Goal: Task Accomplishment & Management: Manage account settings

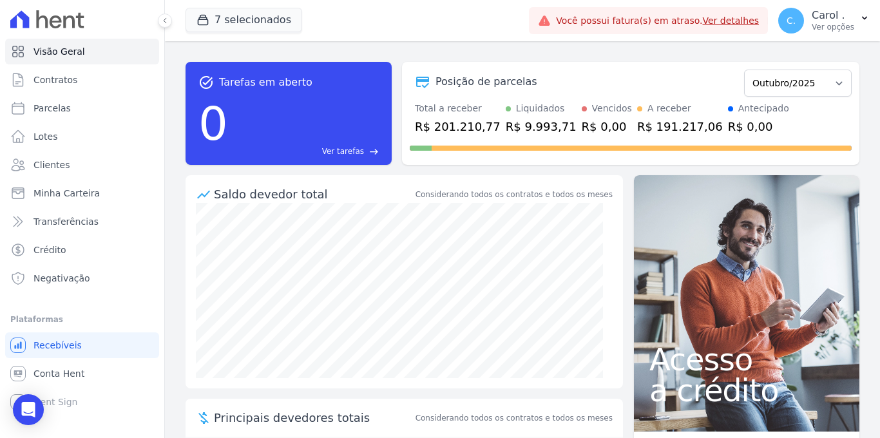
click at [91, 170] on link "Clientes" at bounding box center [82, 165] width 154 height 26
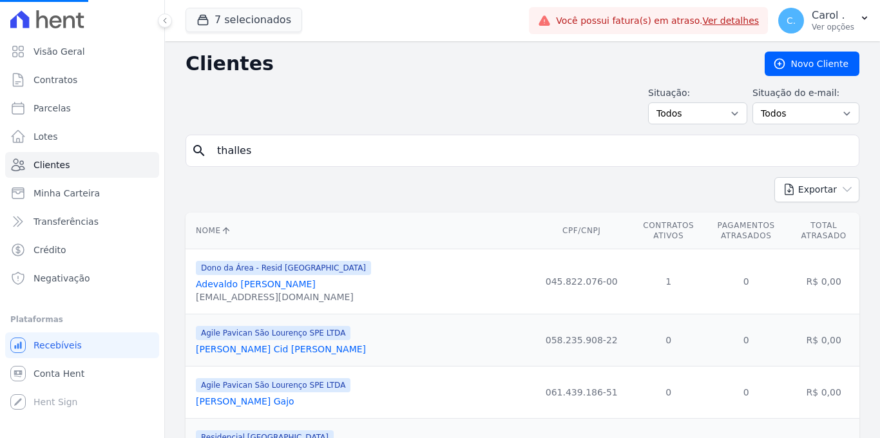
click at [283, 144] on input "thalles" at bounding box center [531, 151] width 644 height 26
drag, startPoint x: 283, startPoint y: 144, endPoint x: 201, endPoint y: 151, distance: 82.8
click at [201, 151] on div "search thalles" at bounding box center [523, 151] width 674 height 32
click at [252, 171] on form "search" at bounding box center [523, 156] width 674 height 43
click at [255, 163] on input "search" at bounding box center [531, 151] width 644 height 26
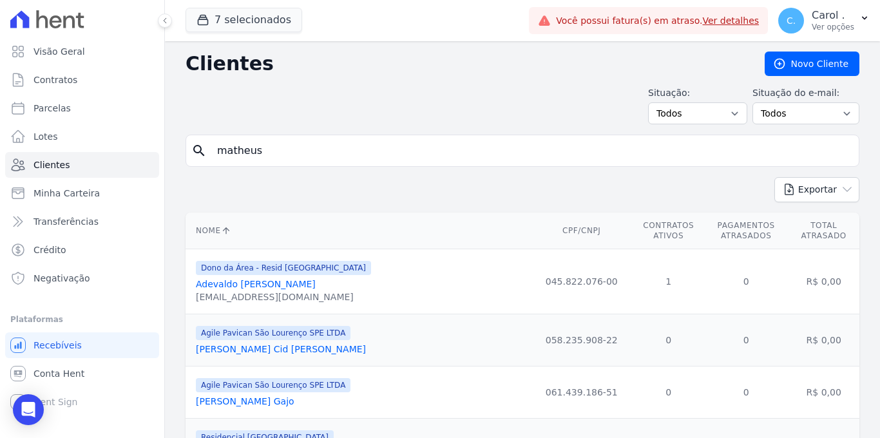
type input "matheus"
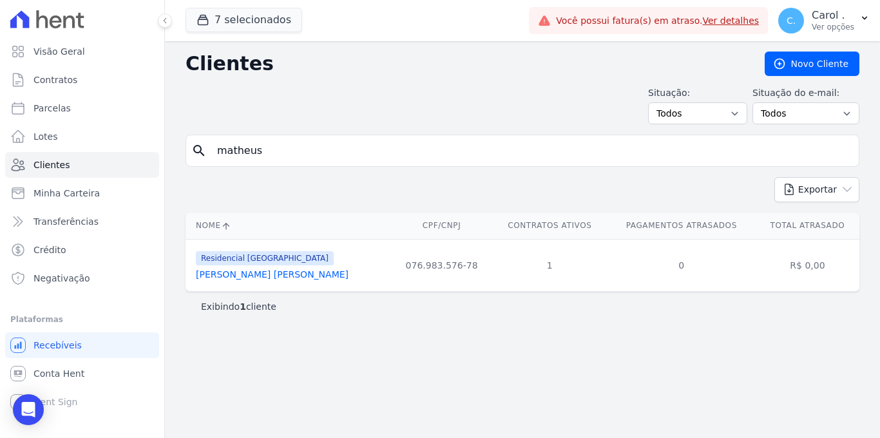
click at [263, 274] on link "Matheus Junior Vieira" at bounding box center [272, 274] width 153 height 10
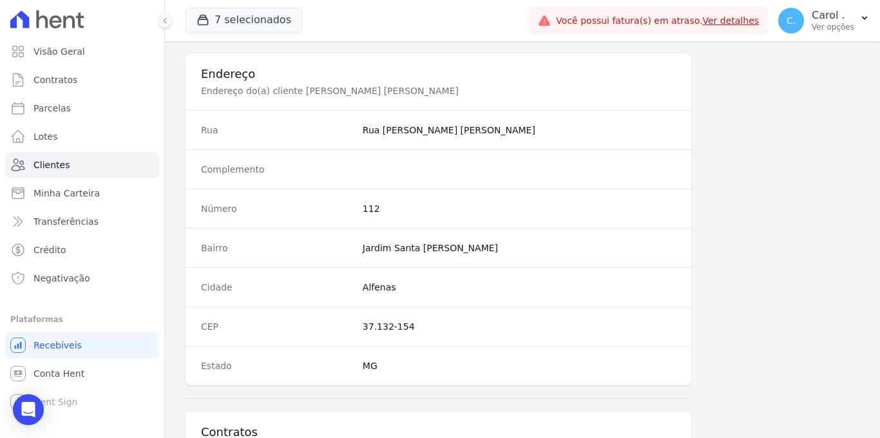
scroll to position [778, 0]
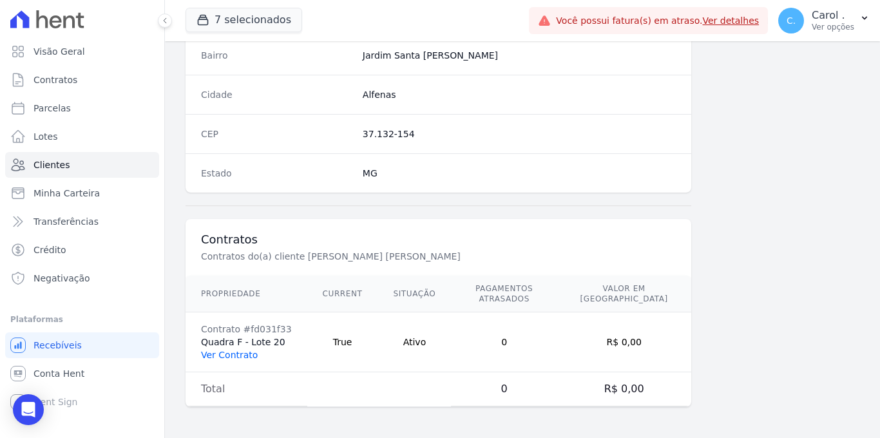
click at [246, 354] on link "Ver Contrato" at bounding box center [229, 355] width 57 height 10
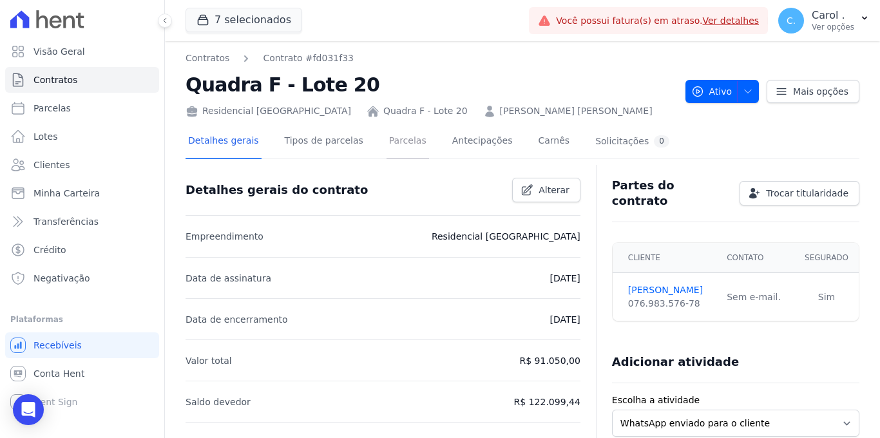
click at [398, 144] on link "Parcelas" at bounding box center [408, 142] width 43 height 34
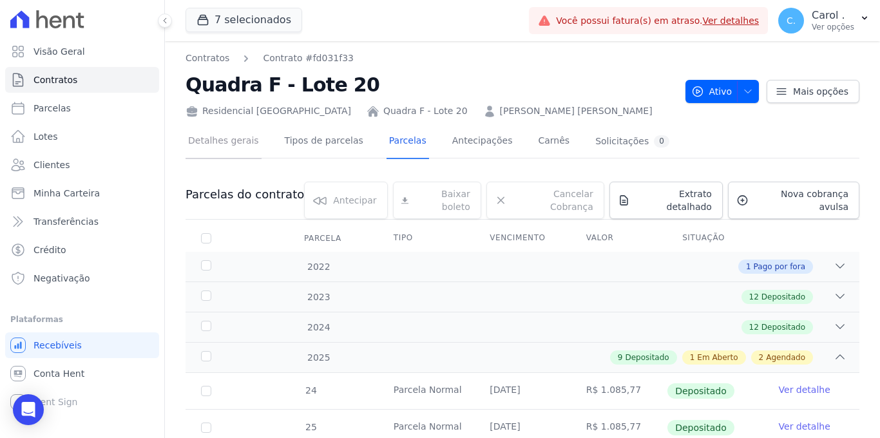
click at [240, 155] on link "Detalhes gerais" at bounding box center [224, 142] width 76 height 34
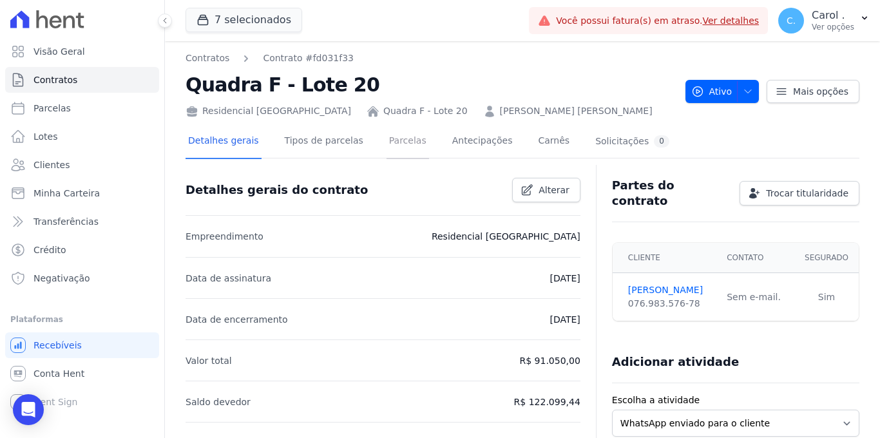
click at [401, 156] on link "Parcelas" at bounding box center [408, 142] width 43 height 34
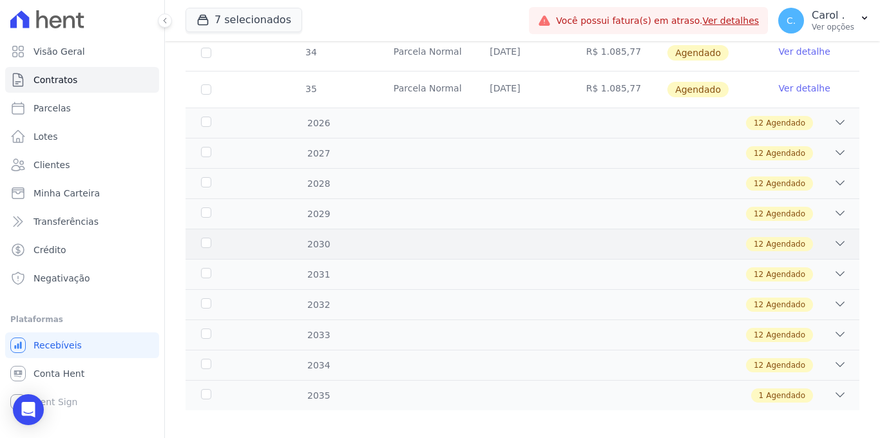
scroll to position [706, 0]
click at [834, 388] on icon at bounding box center [840, 394] width 13 height 13
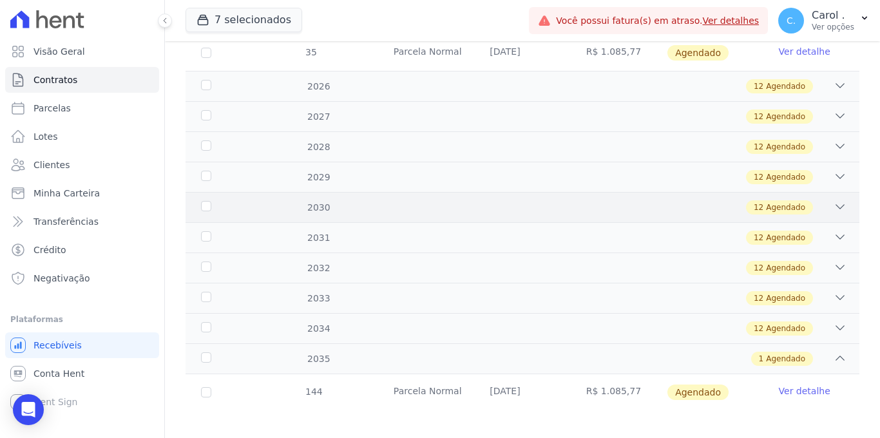
scroll to position [743, 0]
click at [119, 105] on link "Parcelas" at bounding box center [82, 108] width 154 height 26
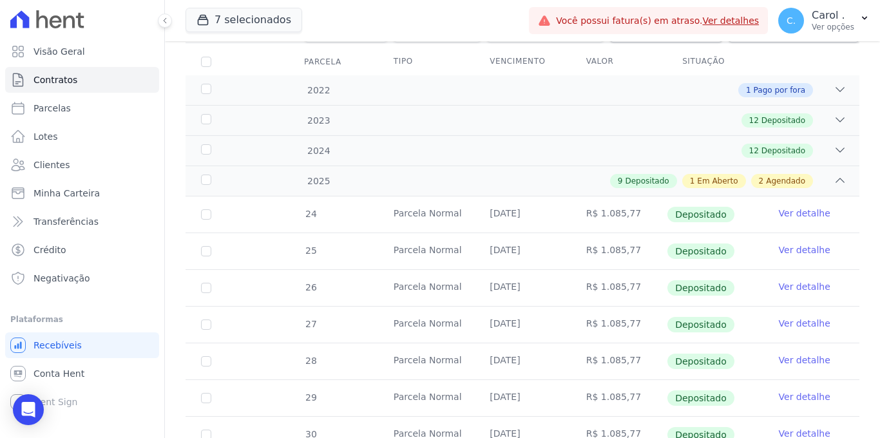
scroll to position [177, 0]
click at [837, 83] on div "2022 1 Pago por fora" at bounding box center [523, 90] width 674 height 30
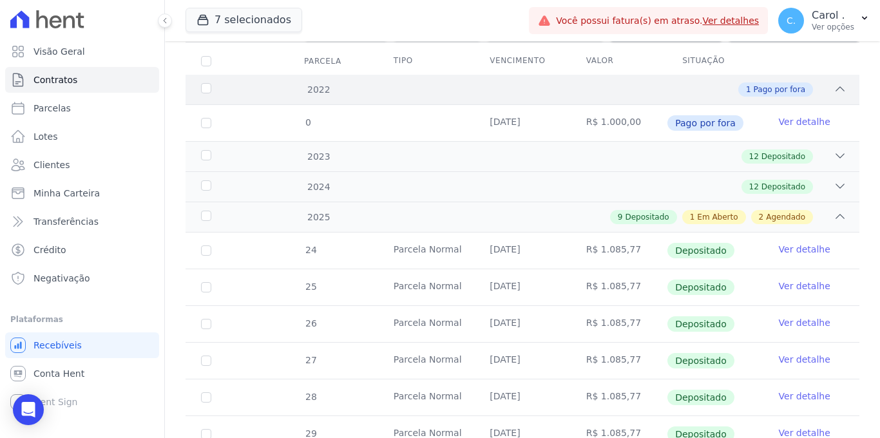
click at [837, 83] on div "2022 1 Pago por fora" at bounding box center [523, 90] width 674 height 30
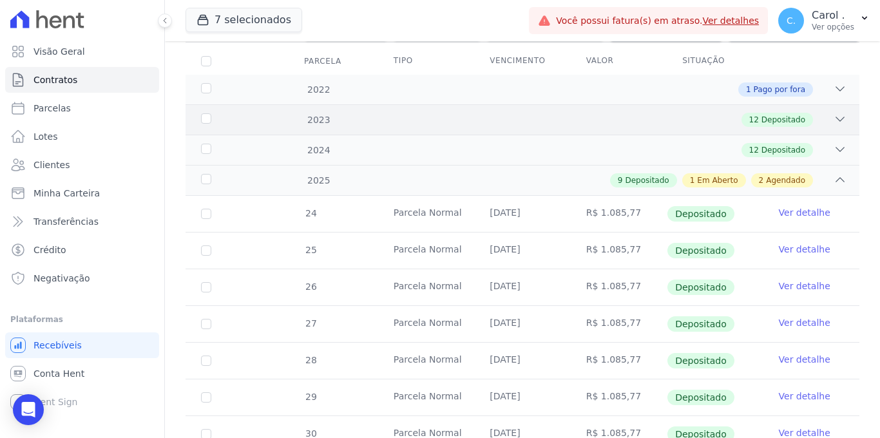
click at [838, 104] on div "2023 12 Depositado" at bounding box center [523, 119] width 674 height 30
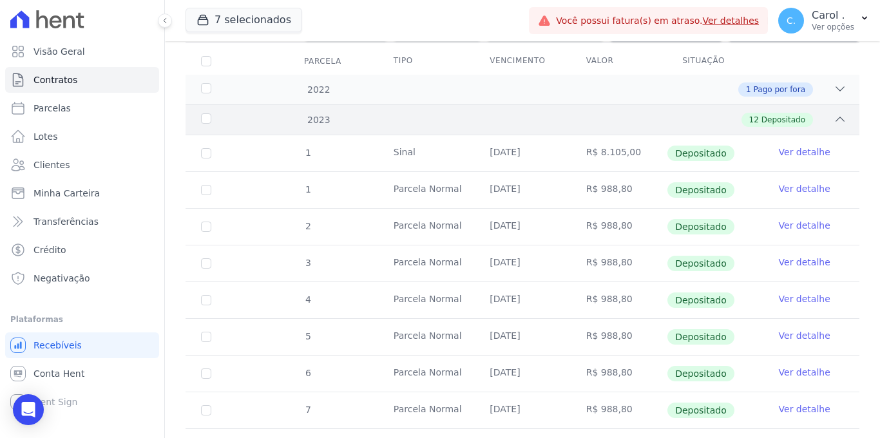
click at [838, 106] on div "2023 12 Depositado" at bounding box center [523, 119] width 674 height 30
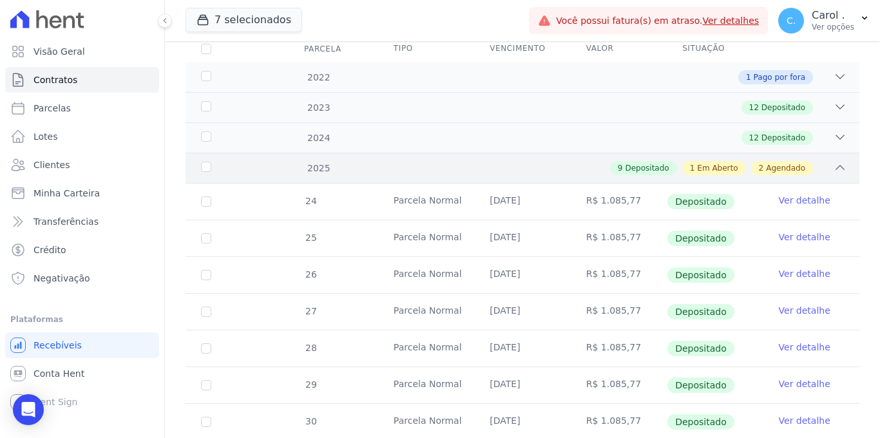
scroll to position [192, 0]
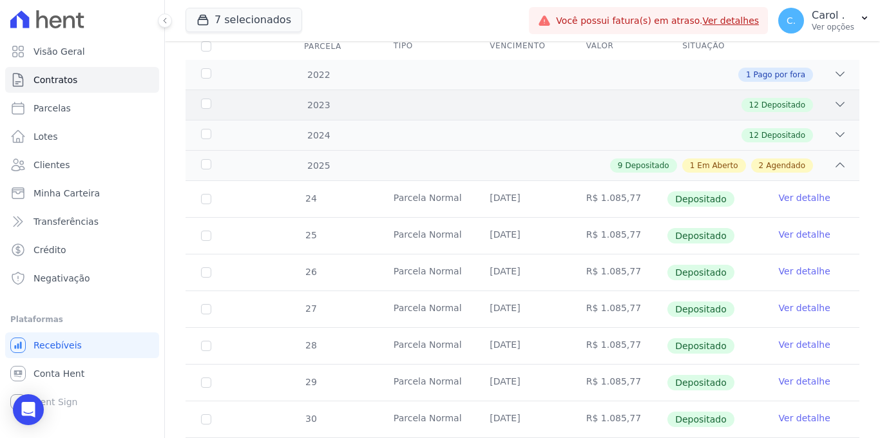
click at [827, 102] on div "2023 12 Depositado" at bounding box center [523, 105] width 674 height 30
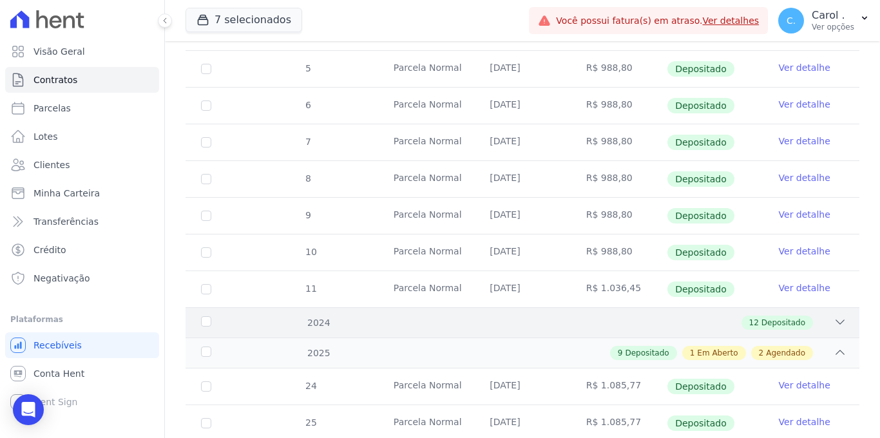
scroll to position [459, 0]
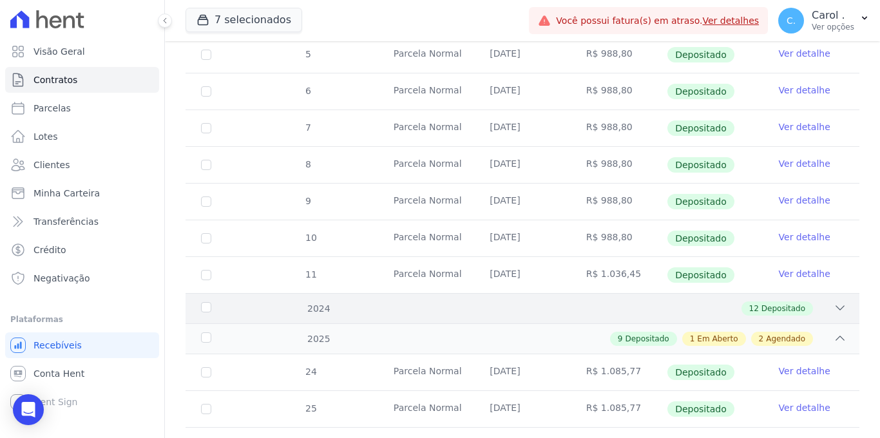
click at [834, 301] on icon at bounding box center [840, 307] width 13 height 13
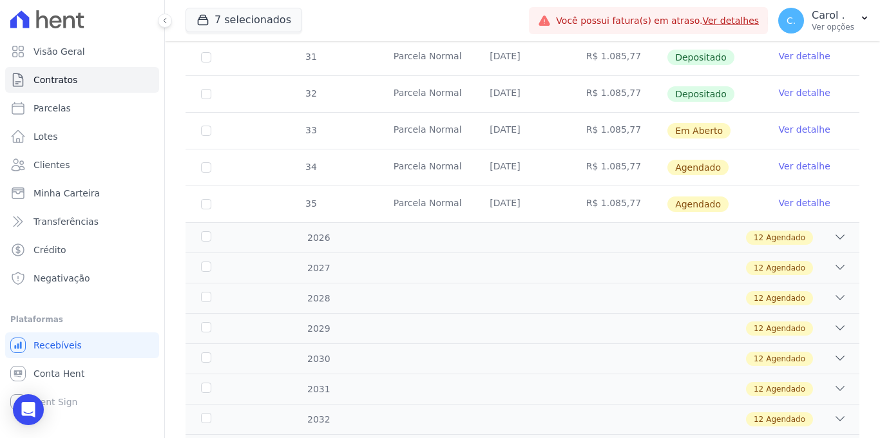
scroll to position [1587, 0]
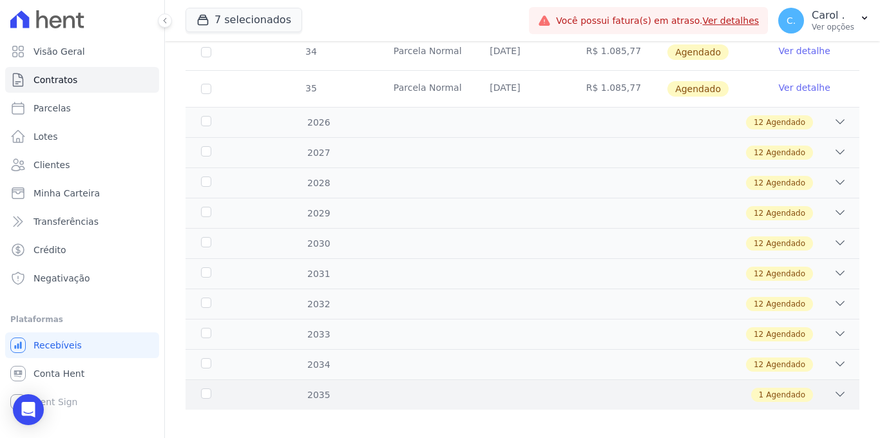
click at [834, 388] on icon at bounding box center [840, 394] width 13 height 13
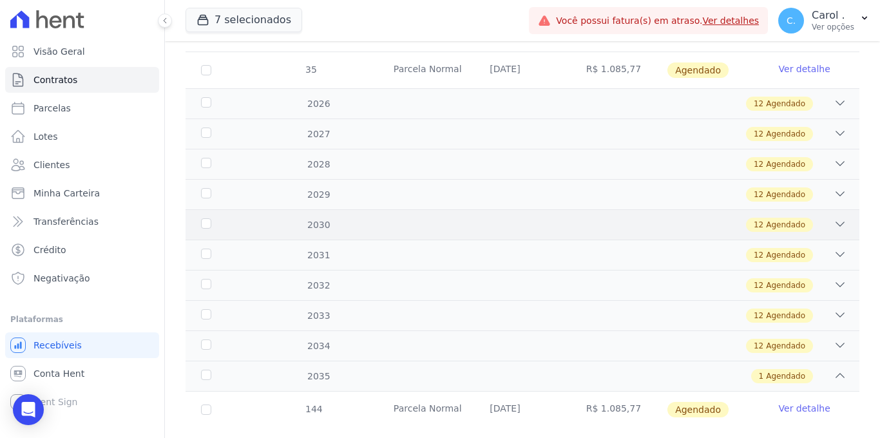
scroll to position [1624, 0]
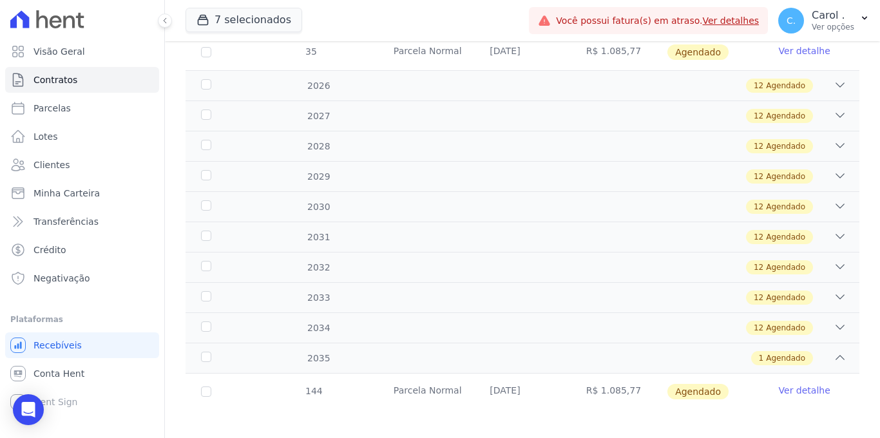
click at [802, 384] on link "Ver detalhe" at bounding box center [805, 390] width 52 height 13
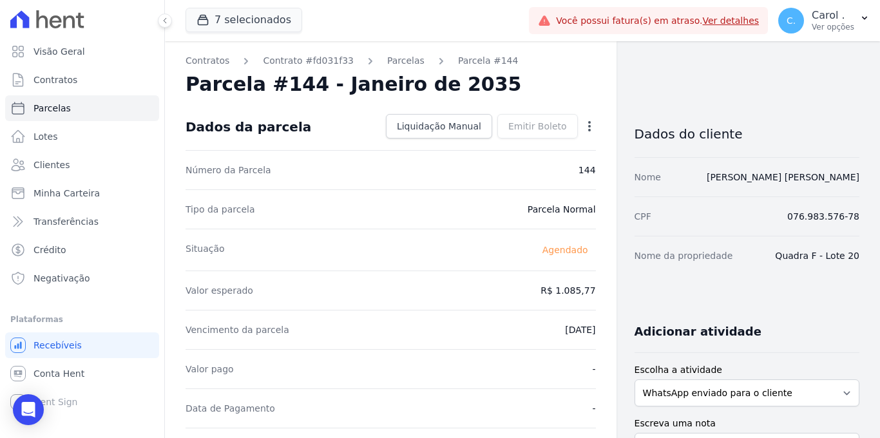
click at [583, 124] on icon "button" at bounding box center [589, 126] width 13 height 13
click at [554, 155] on link "Antecipar" at bounding box center [533, 166] width 113 height 23
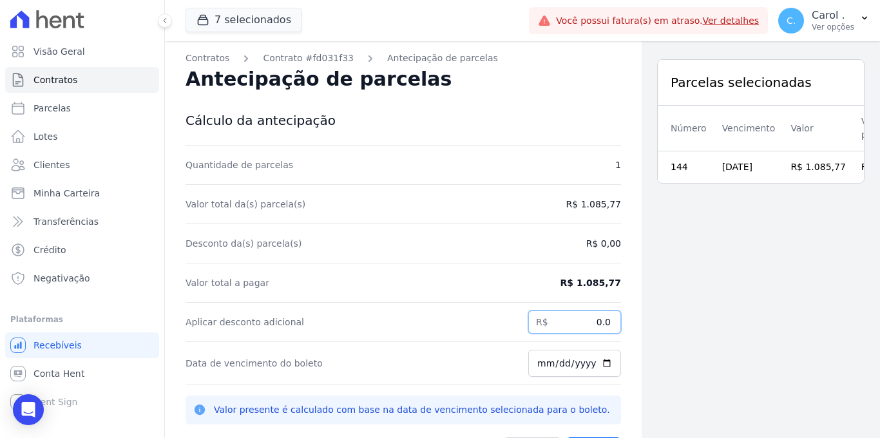
drag, startPoint x: 583, startPoint y: 325, endPoint x: 618, endPoint y: 326, distance: 34.8
click at [618, 326] on div "Contratos Contrato #fd031f33 Antecipação de parcelas Antecipação de parcelas Cá…" at bounding box center [403, 260] width 477 height 438
type input "668.08"
click at [483, 339] on div "Aplicar desconto adicional R$ 668.08" at bounding box center [403, 322] width 435 height 39
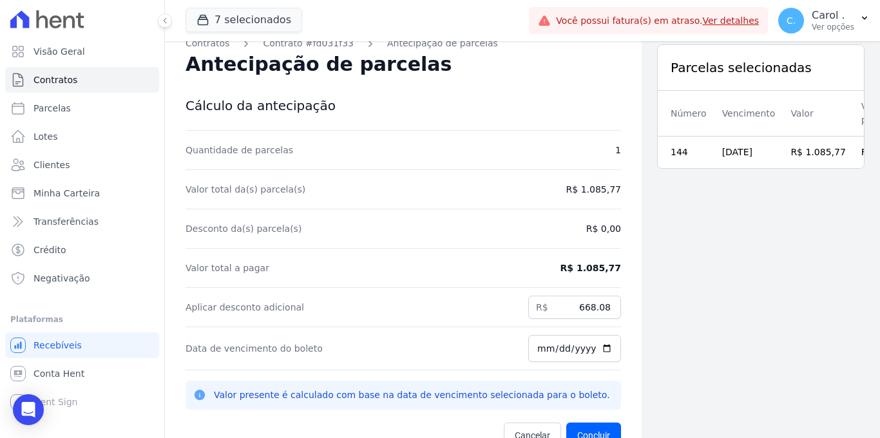
scroll to position [17, 0]
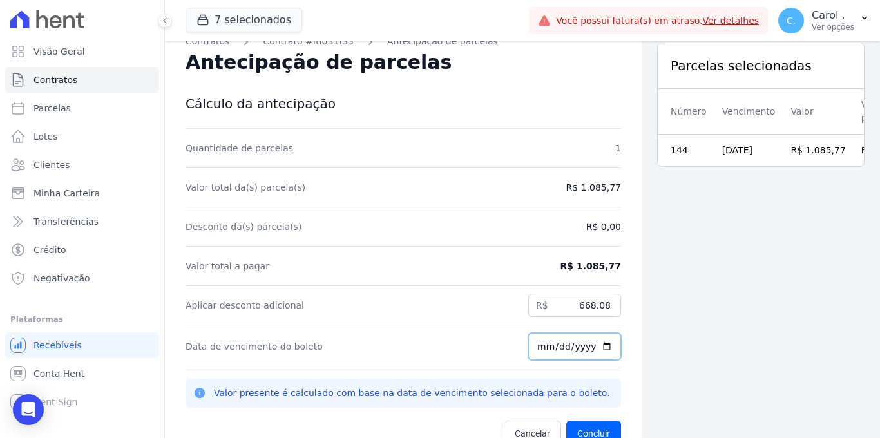
click at [597, 345] on input "[DATE]" at bounding box center [574, 346] width 93 height 27
type input "2025-10-03"
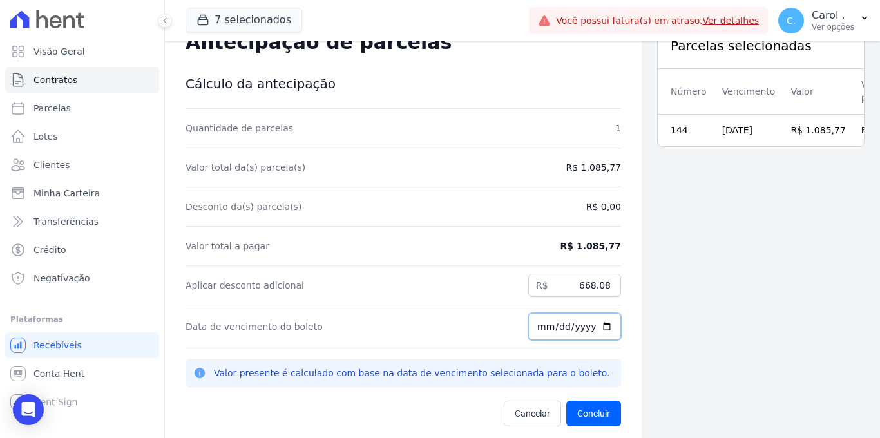
scroll to position [41, 0]
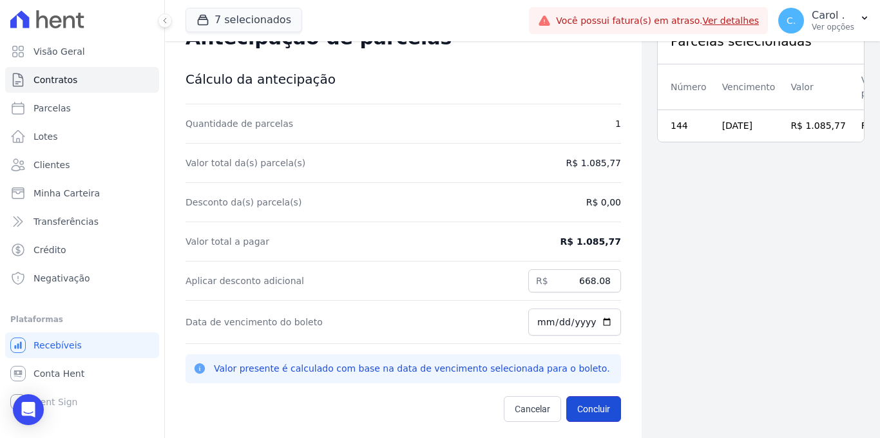
click at [579, 415] on button "Concluir" at bounding box center [593, 409] width 55 height 26
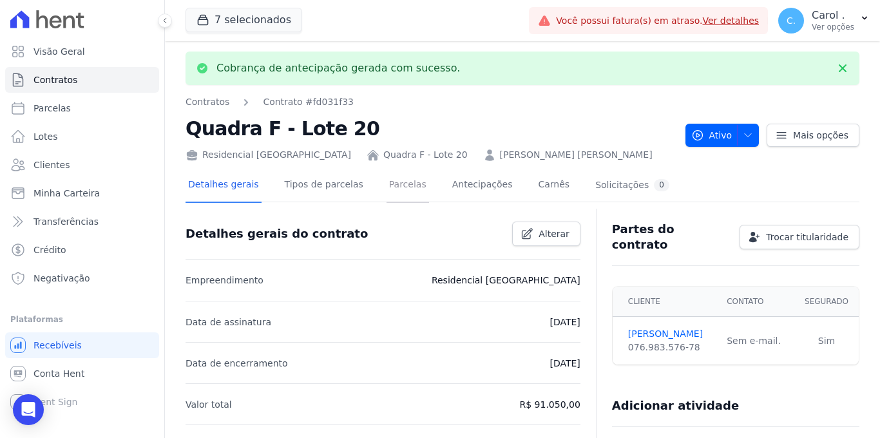
click at [387, 200] on link "Parcelas" at bounding box center [408, 186] width 43 height 34
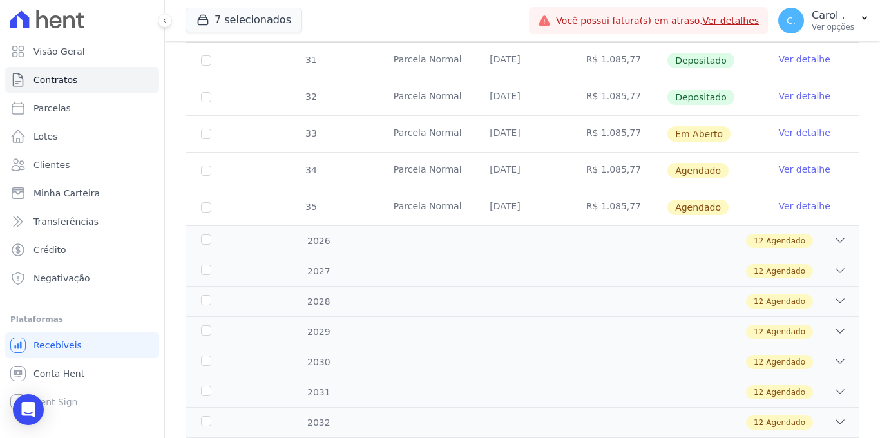
scroll to position [706, 0]
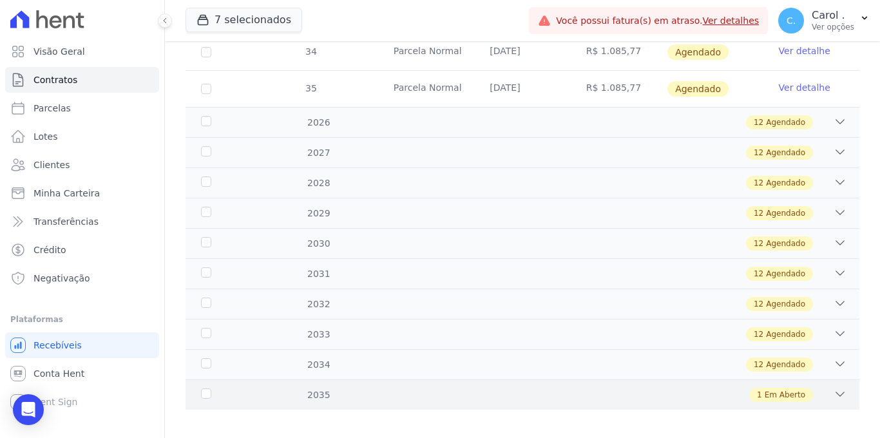
click at [835, 388] on icon at bounding box center [840, 394] width 13 height 13
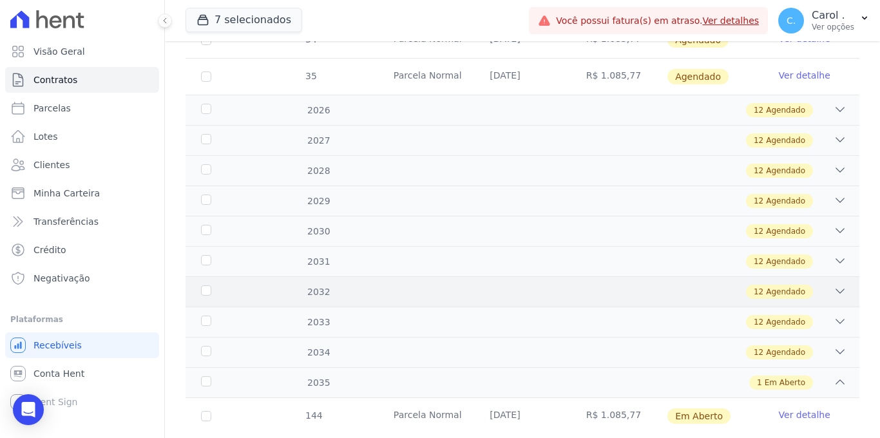
scroll to position [743, 0]
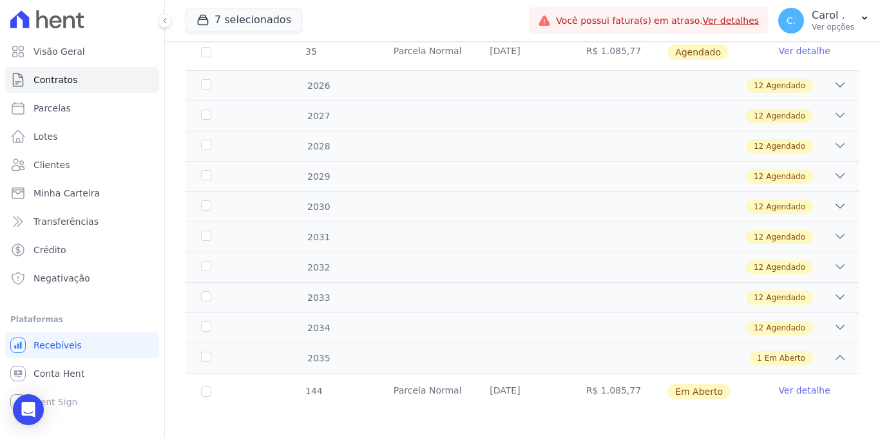
click at [799, 384] on link "Ver detalhe" at bounding box center [805, 390] width 52 height 13
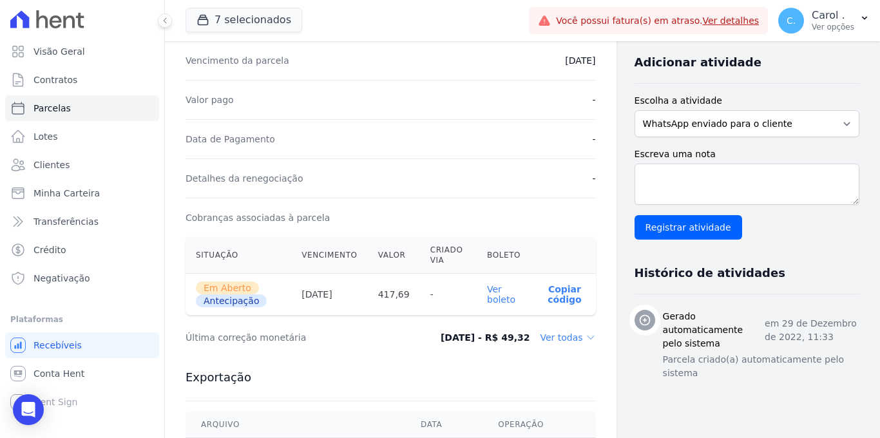
scroll to position [281, 0]
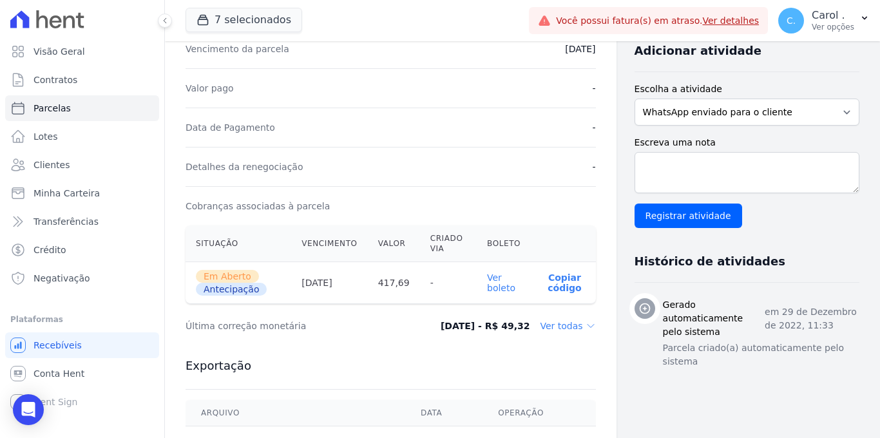
click at [497, 283] on link "Ver boleto" at bounding box center [501, 283] width 28 height 21
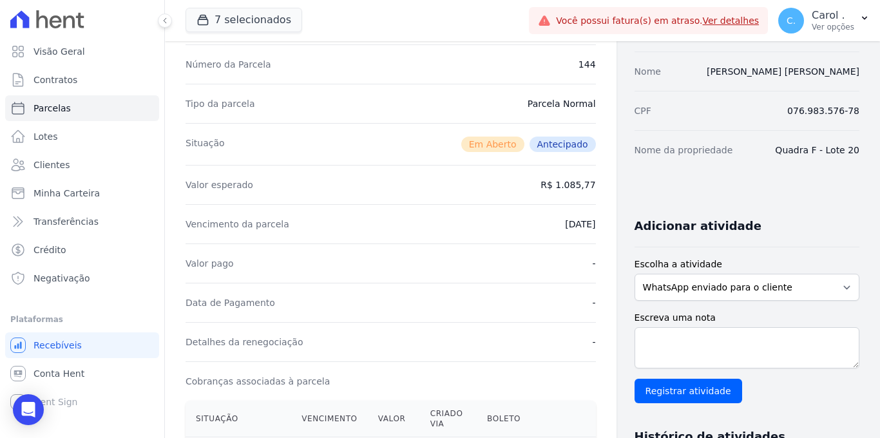
scroll to position [0, 0]
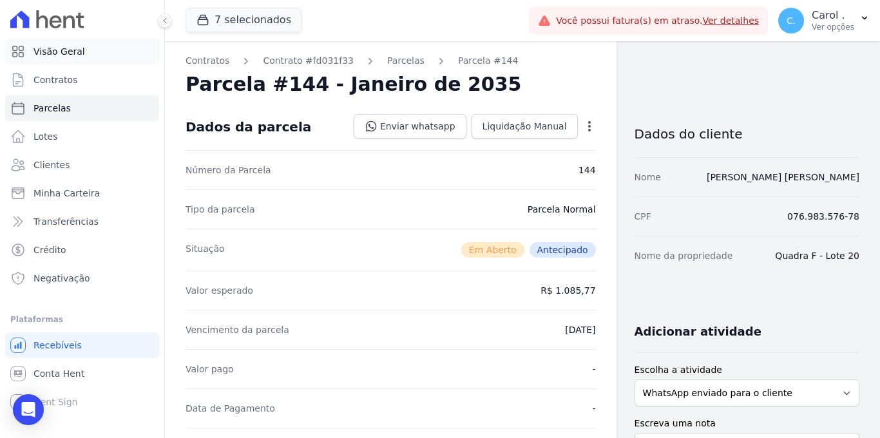
click at [97, 59] on link "Visão Geral" at bounding box center [82, 52] width 154 height 26
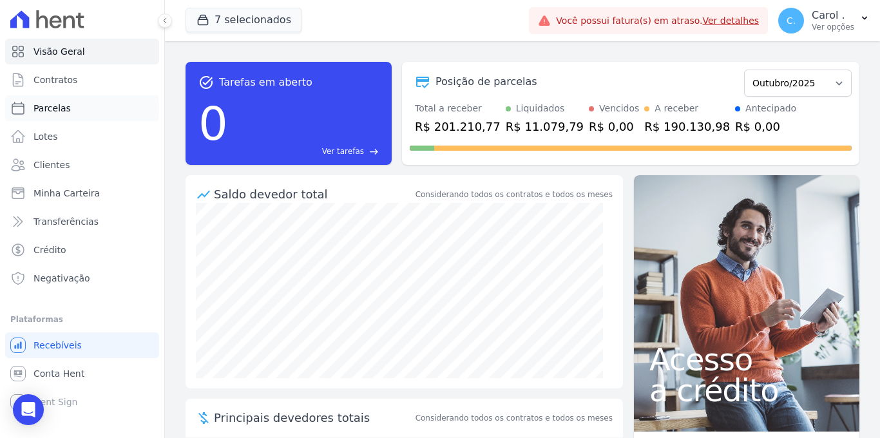
click at [93, 104] on link "Parcelas" at bounding box center [82, 108] width 154 height 26
select select
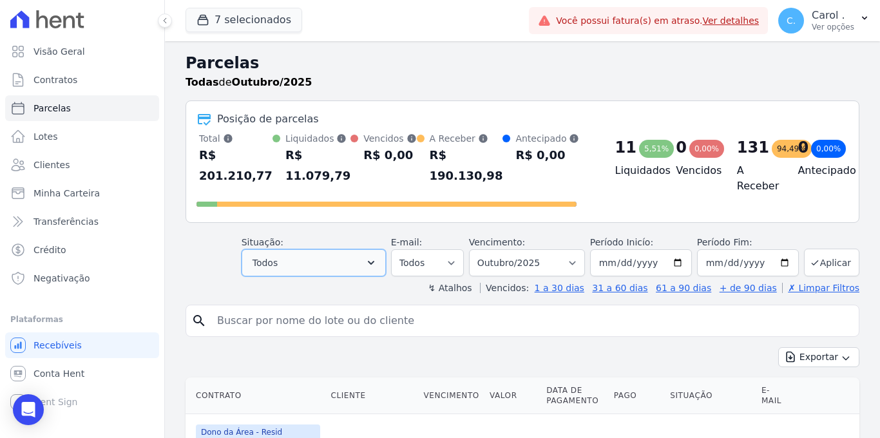
click at [325, 260] on button "Todos" at bounding box center [314, 262] width 144 height 27
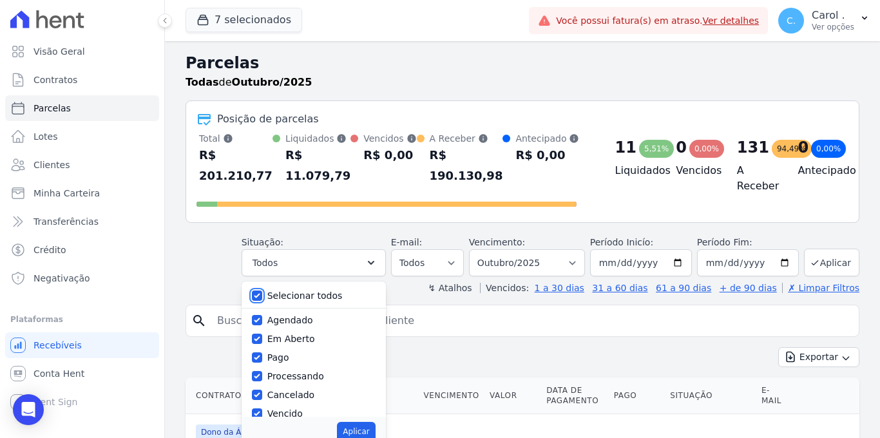
click at [260, 292] on input "Selecionar todos" at bounding box center [257, 296] width 10 height 10
checkbox input "false"
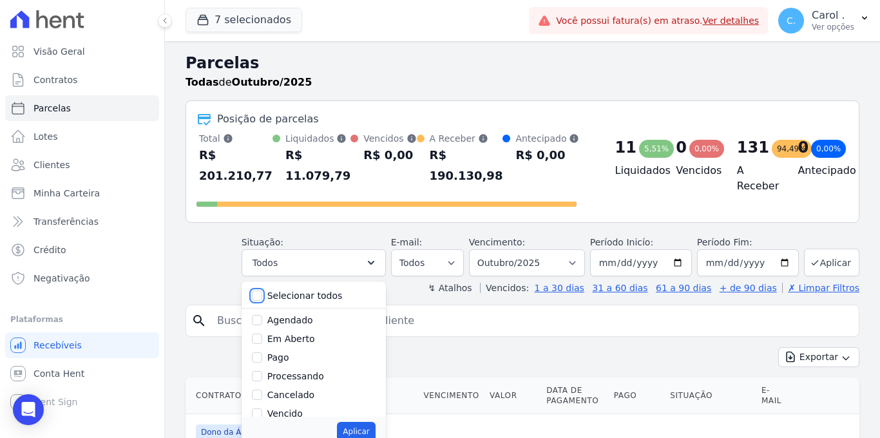
checkbox input "false"
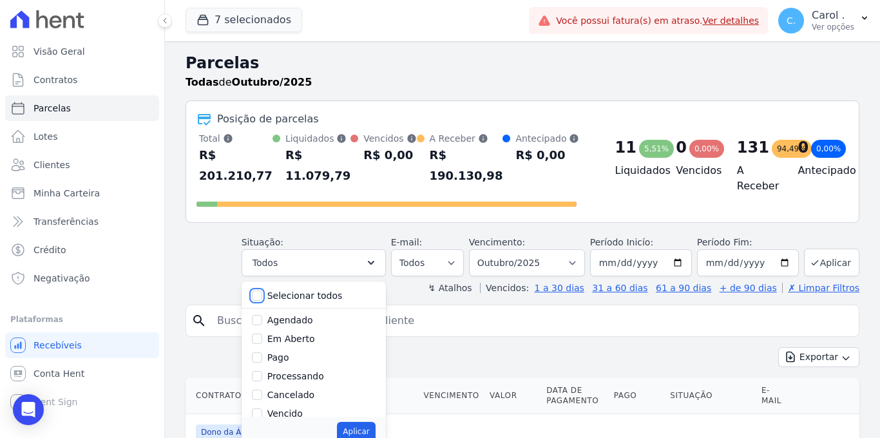
checkbox input "false"
drag, startPoint x: 260, startPoint y: 415, endPoint x: 273, endPoint y: 416, distance: 12.3
click at [260, 415] on input "Vencido" at bounding box center [257, 413] width 10 height 10
checkbox input "true"
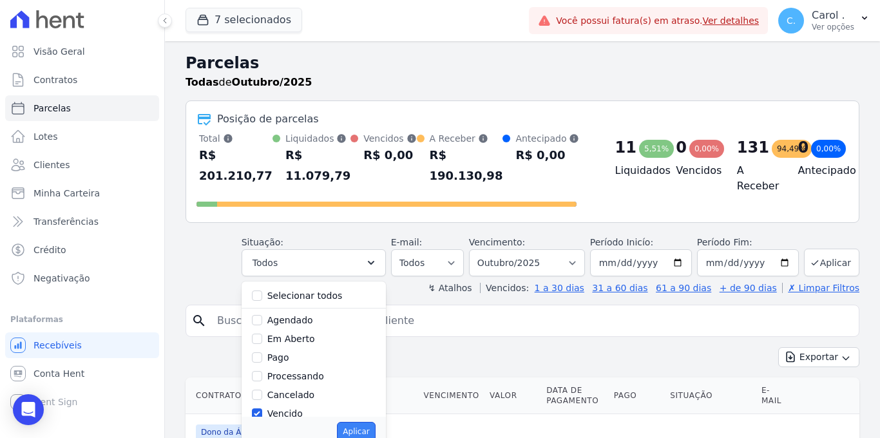
click at [346, 425] on button "Aplicar" at bounding box center [356, 431] width 38 height 19
select select "overdue"
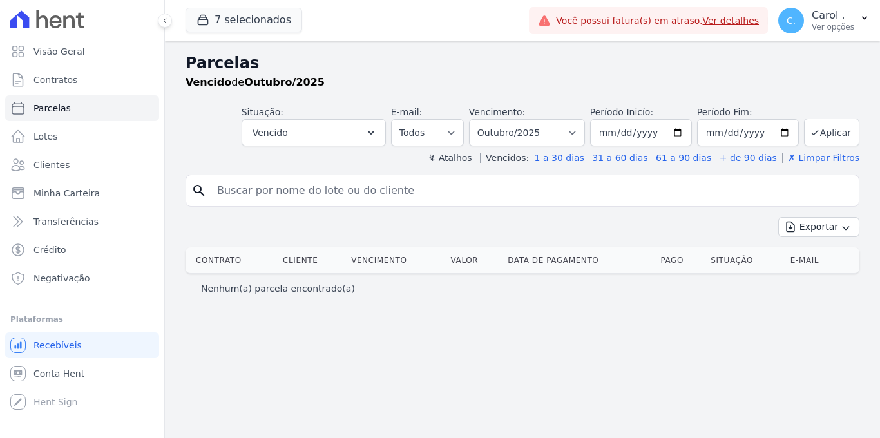
select select
click at [519, 132] on select "Filtrar por período ──────── Todos os meses Janeiro/2022 Fevereiro/2022 Março/2…" at bounding box center [527, 132] width 116 height 27
select select "09/2025"
click at [481, 119] on select "Filtrar por período ──────── Todos os meses Janeiro/2022 Fevereiro/2022 Março/2…" at bounding box center [527, 132] width 116 height 27
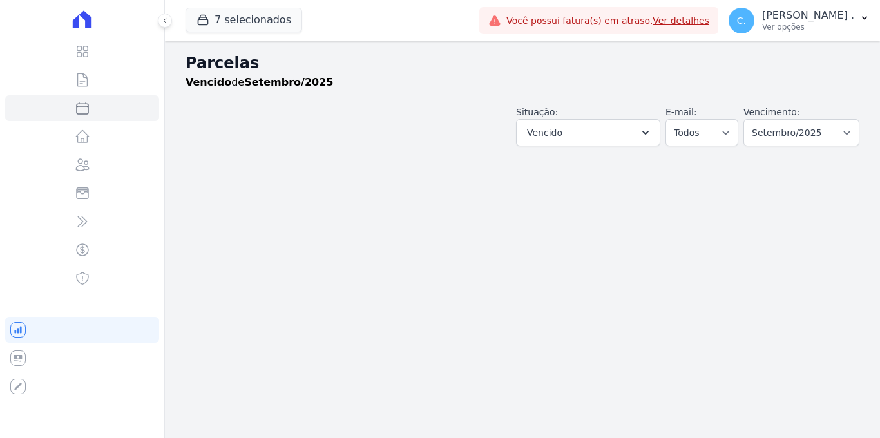
select select
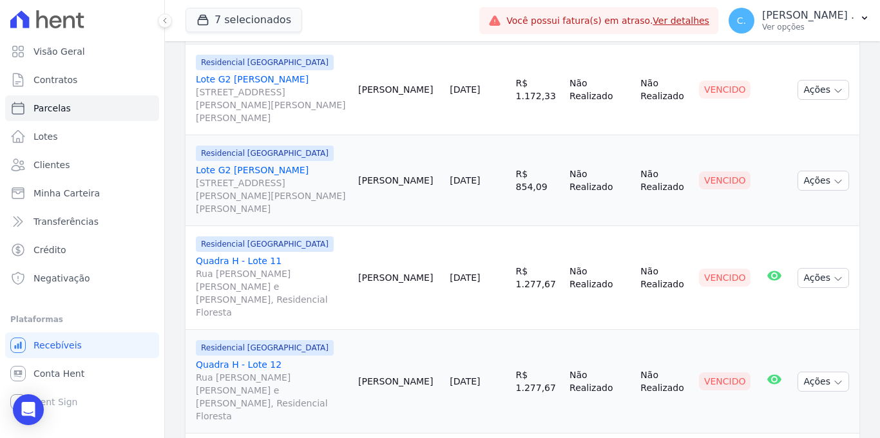
scroll to position [1484, 0]
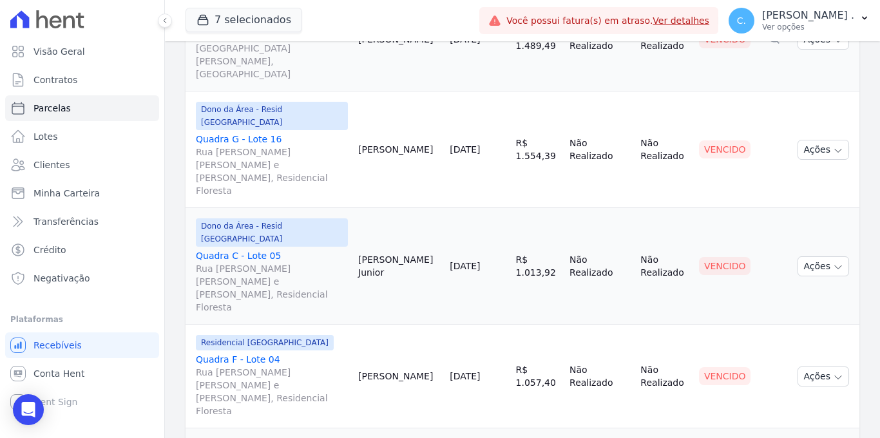
scroll to position [1505, 0]
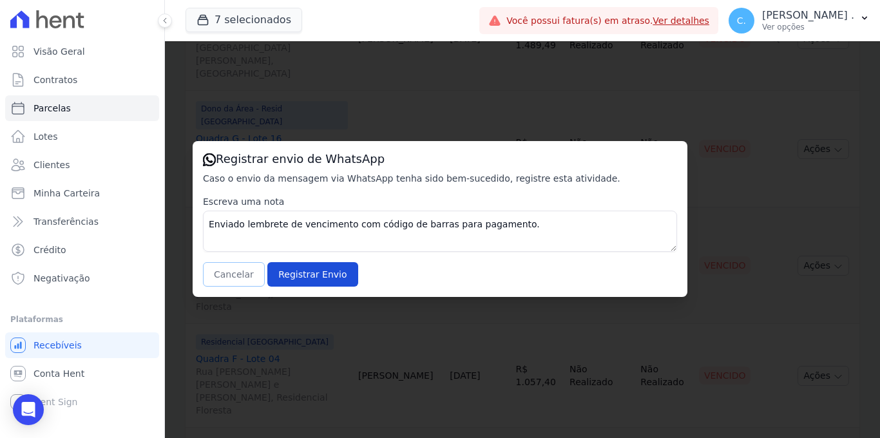
click at [248, 277] on button "Cancelar" at bounding box center [234, 274] width 62 height 24
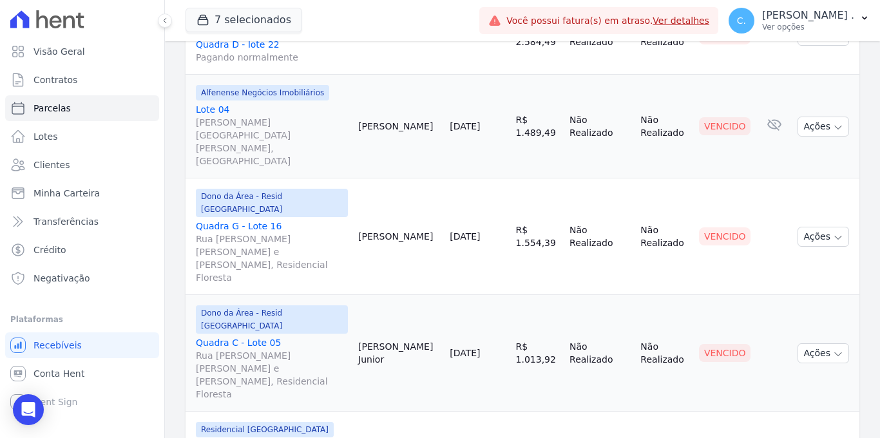
scroll to position [1417, 0]
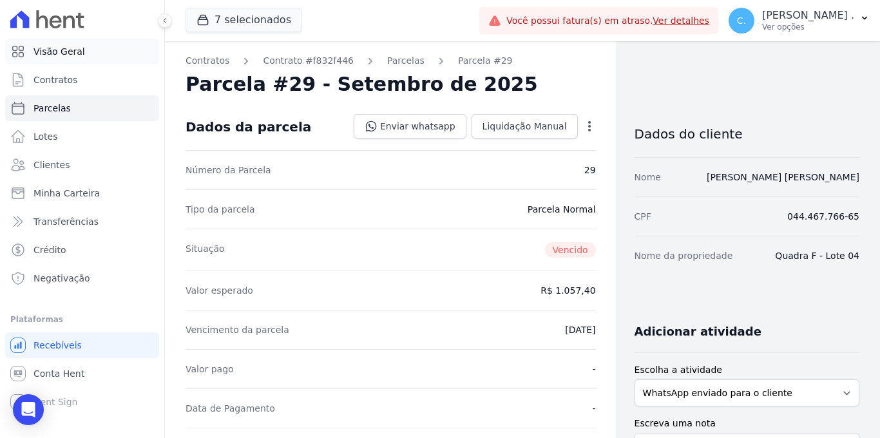
click at [88, 51] on link "Visão Geral" at bounding box center [82, 52] width 154 height 26
